Goal: Find specific fact: Find specific fact

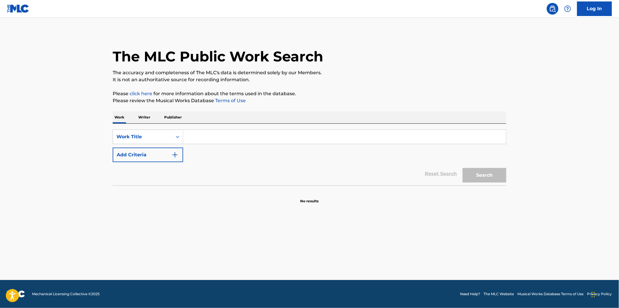
click at [228, 132] on input "Search Form" at bounding box center [344, 137] width 323 height 14
paste input "Préstame Tu Corazón"
type input "Préstame Tu Corazón"
click at [161, 150] on button "Add Criteria" at bounding box center [148, 155] width 70 height 15
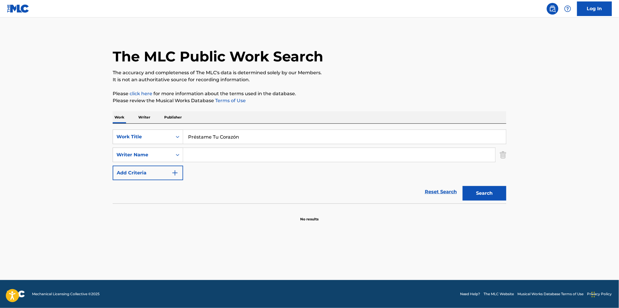
click at [213, 154] on input "Search Form" at bounding box center [339, 155] width 312 height 14
type input "[PERSON_NAME]"
click at [462, 186] on button "Search" at bounding box center [484, 193] width 44 height 15
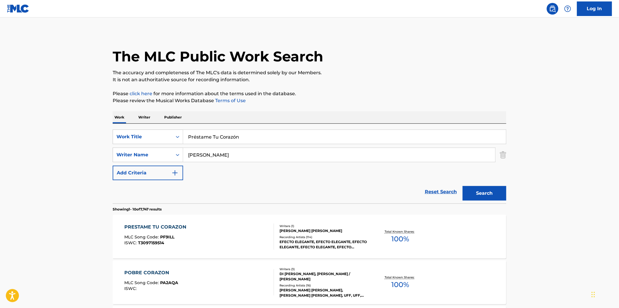
click at [241, 135] on input "Préstame Tu Corazón" at bounding box center [344, 137] width 323 height 14
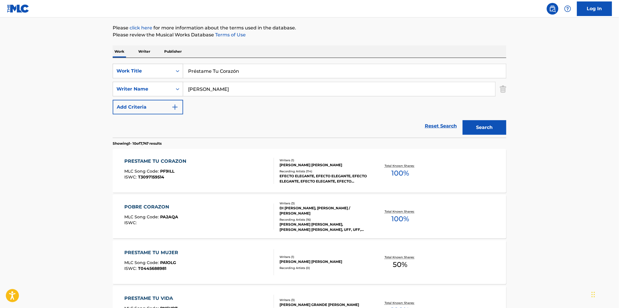
scroll to position [129, 0]
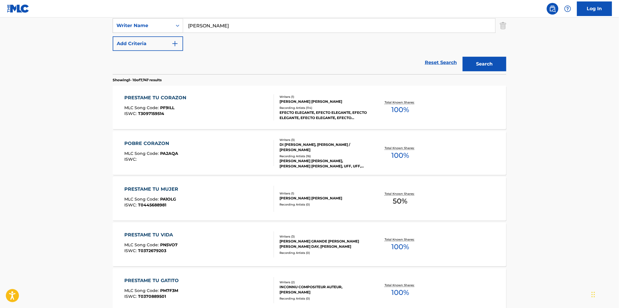
click at [198, 98] on div "PRESTAME TU CORAZON MLC Song Code : PF9ILL ISWC : T3097159514" at bounding box center [200, 107] width 150 height 26
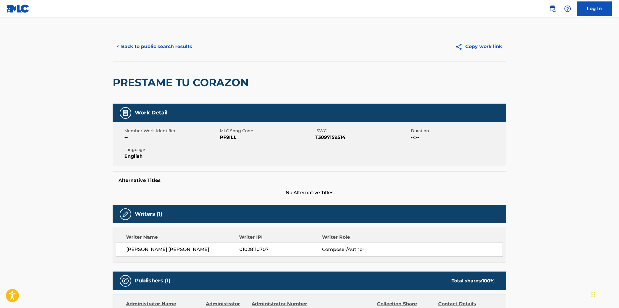
click at [234, 138] on span "PF9ILL" at bounding box center [267, 137] width 94 height 7
copy span "PF9ILL"
